Goal: Book appointment/travel/reservation

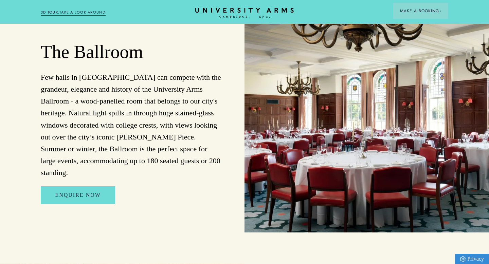
scroll to position [818, 0]
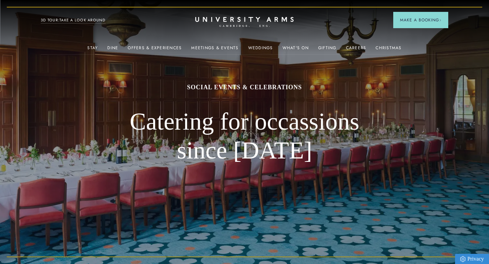
scroll to position [3, 0]
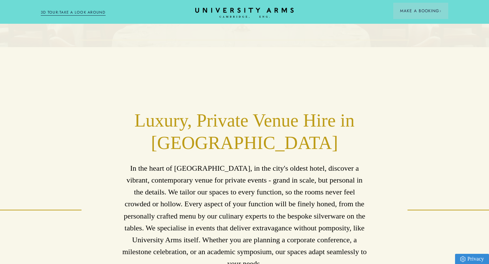
scroll to position [220, 0]
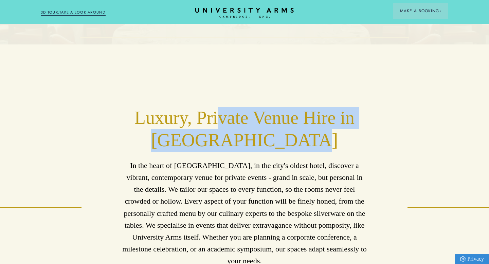
drag, startPoint x: 222, startPoint y: 119, endPoint x: 316, endPoint y: 147, distance: 98.4
click at [312, 147] on h2 "Luxury, Private Venue Hire in Central Cambridge" at bounding box center [244, 129] width 245 height 45
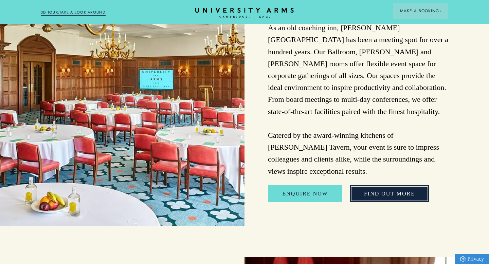
scroll to position [1746, 0]
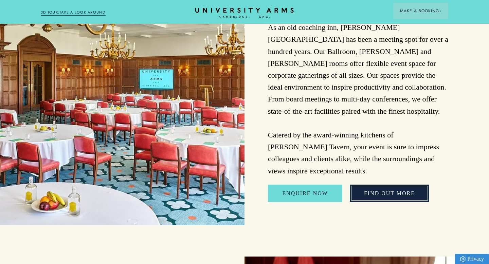
click at [393, 185] on link "FIND OUT MORE" at bounding box center [390, 194] width 80 height 18
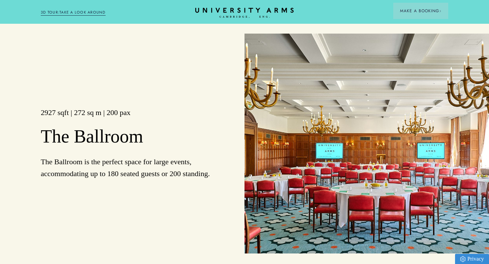
scroll to position [572, 0]
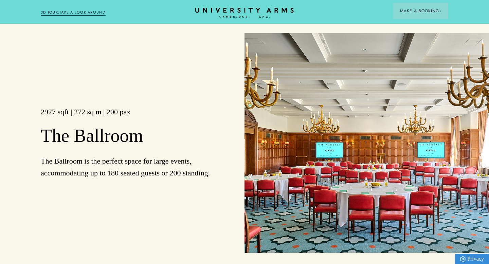
click at [347, 174] on img at bounding box center [367, 143] width 245 height 220
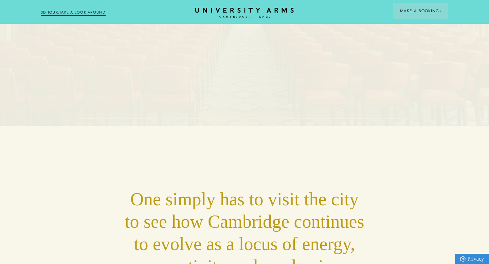
scroll to position [0, 0]
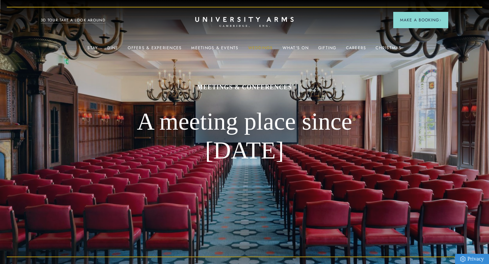
click at [263, 48] on link "Weddings" at bounding box center [260, 50] width 25 height 9
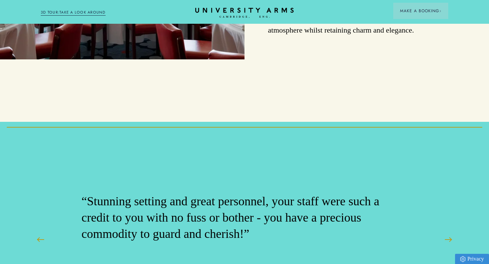
scroll to position [1061, 0]
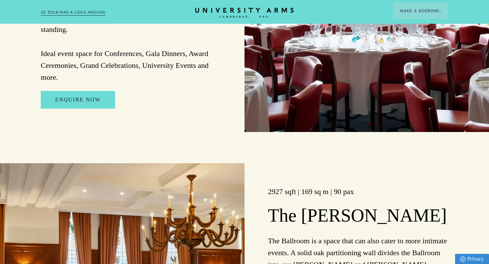
scroll to position [725, 0]
